Goal: Navigation & Orientation: Find specific page/section

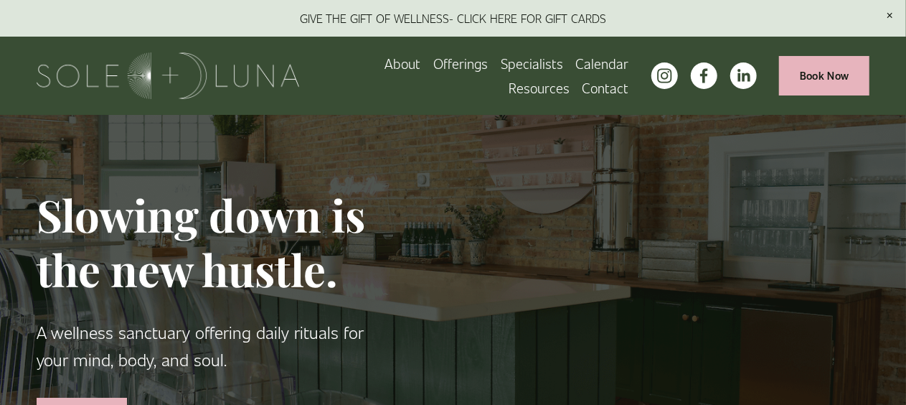
click at [538, 65] on link "Specialists" at bounding box center [532, 63] width 62 height 24
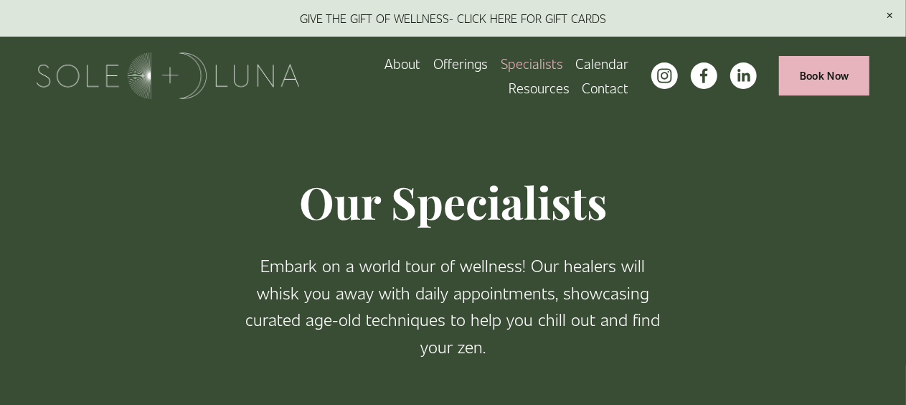
click at [387, 57] on link "About" at bounding box center [403, 63] width 36 height 24
